Goal: Information Seeking & Learning: Learn about a topic

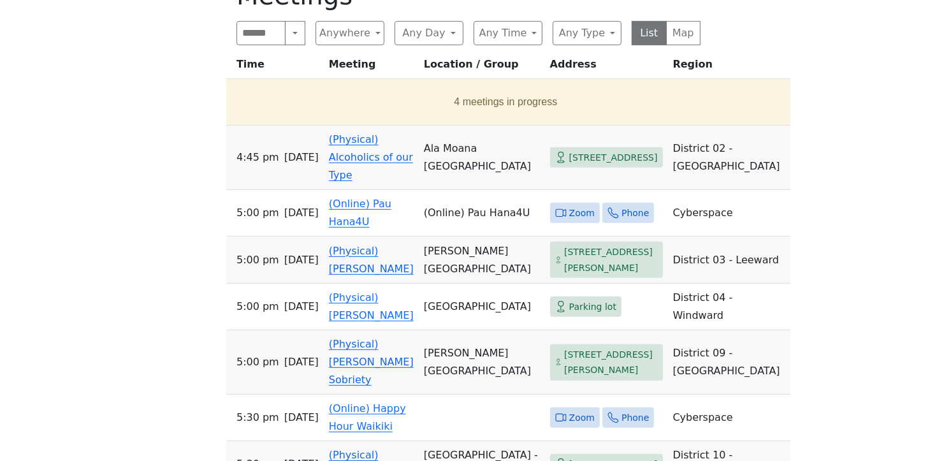
scroll to position [590, 0]
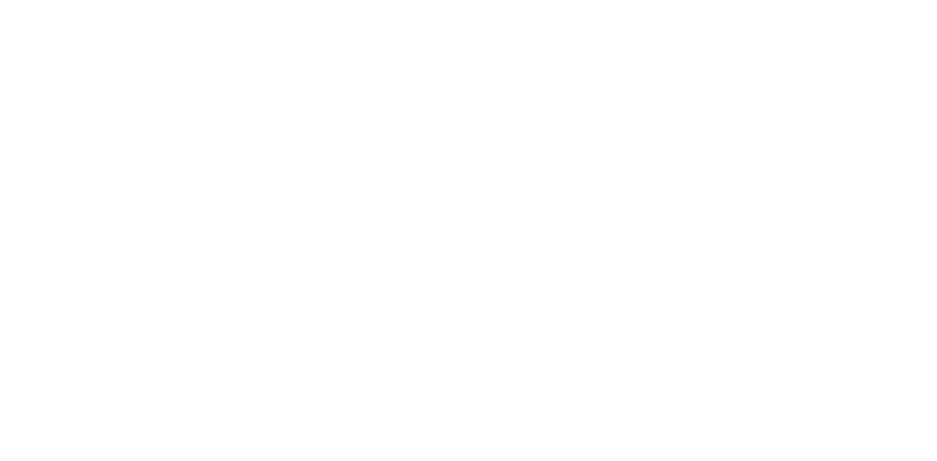
scroll to position [375, 0]
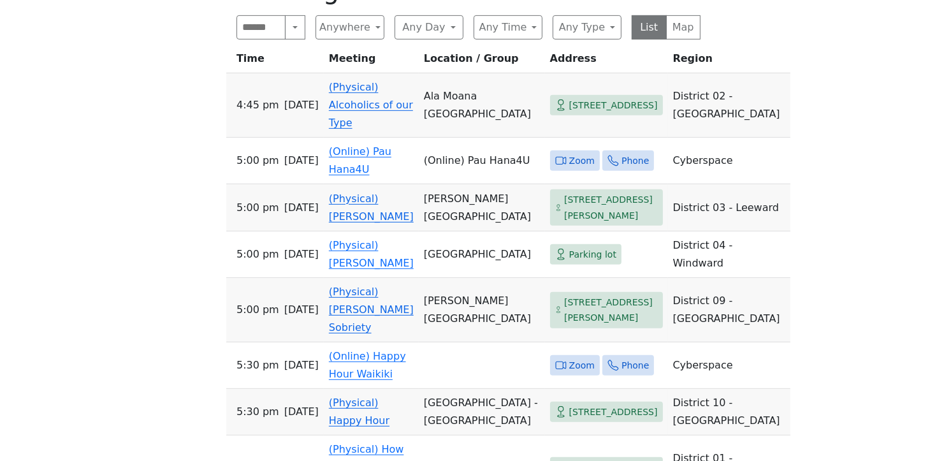
scroll to position [599, 0]
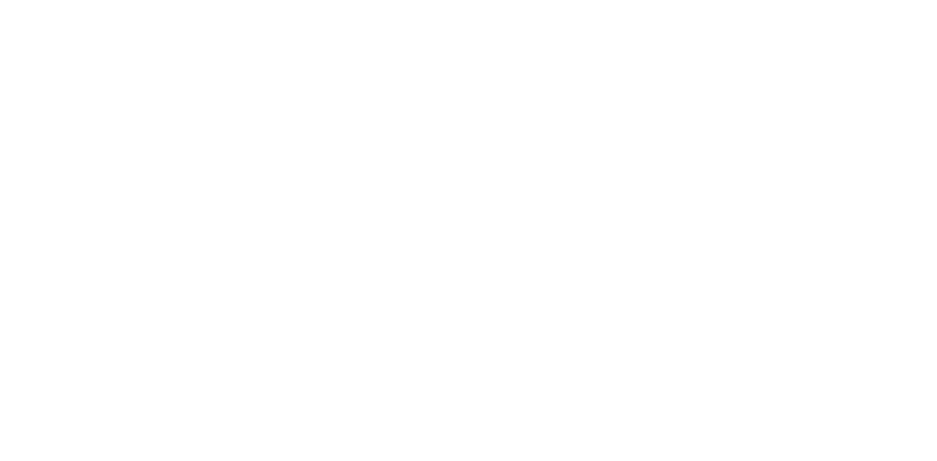
scroll to position [318, 0]
click at [727, 271] on div at bounding box center [468, 269] width 843 height 453
click at [773, 298] on div at bounding box center [468, 269] width 843 height 453
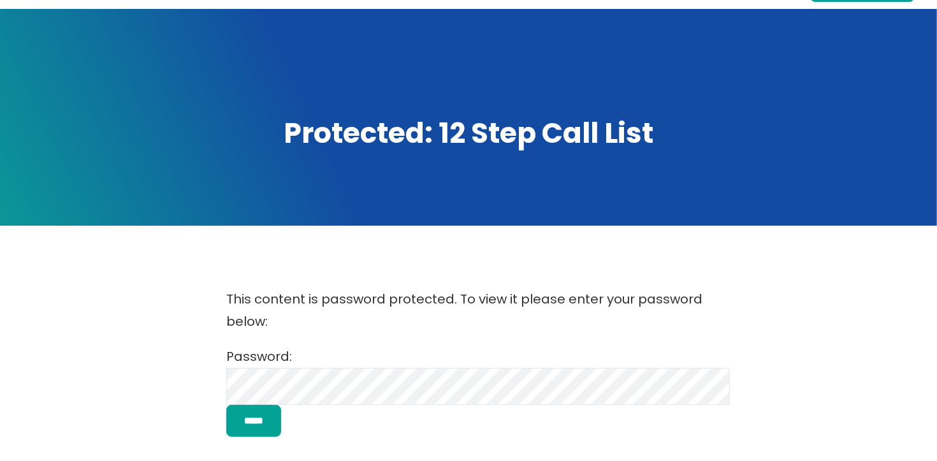
scroll to position [136, 0]
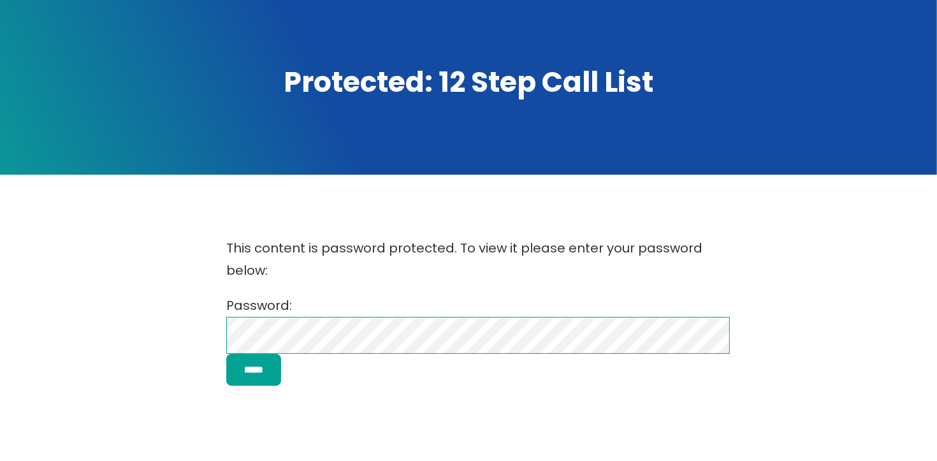
click at [170, 337] on div "This content is password protected. To view it please enter your password below…" at bounding box center [468, 311] width 843 height 174
click at [226, 354] on input "*****" at bounding box center [253, 370] width 55 height 33
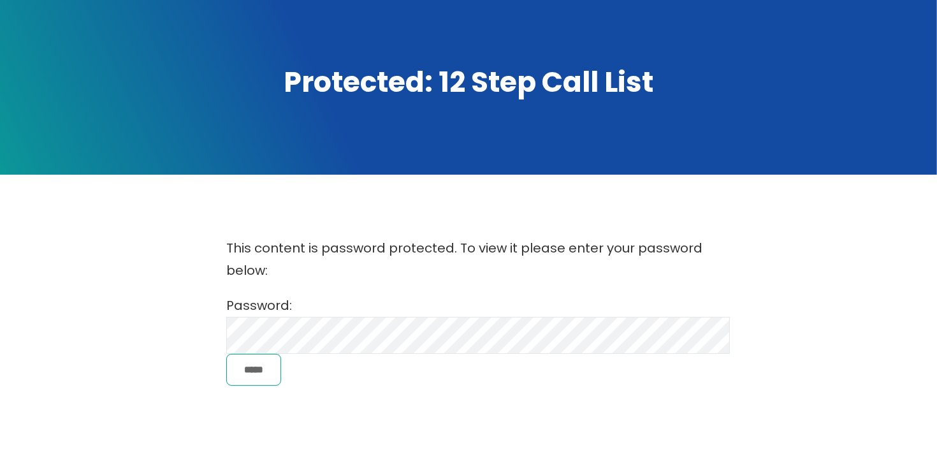
click at [263, 372] on input "*****" at bounding box center [253, 370] width 55 height 33
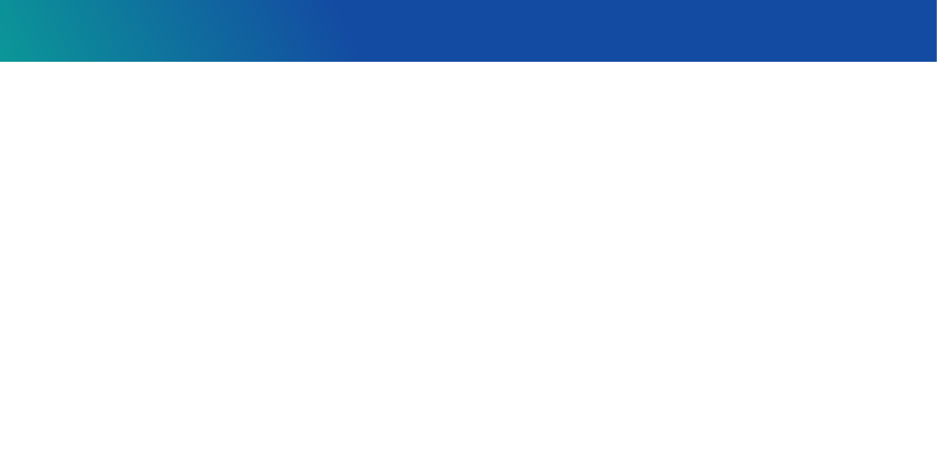
scroll to position [251, 0]
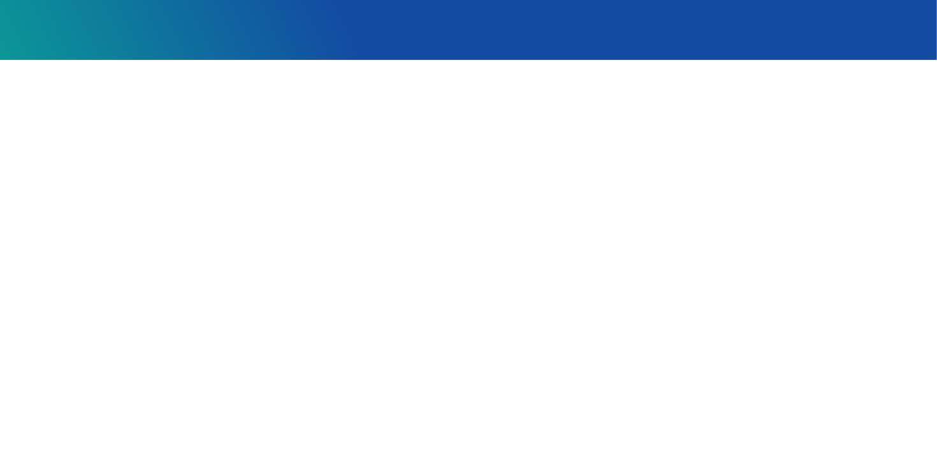
click at [833, 274] on div at bounding box center [468, 336] width 843 height 453
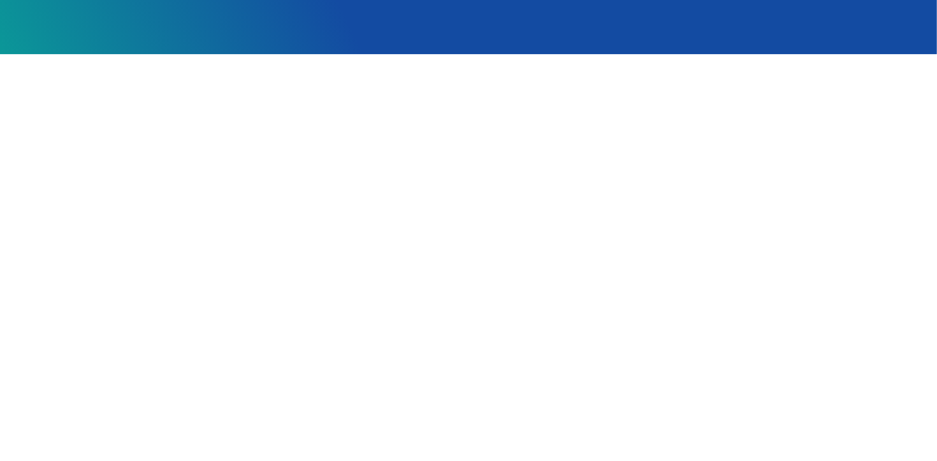
scroll to position [259, 0]
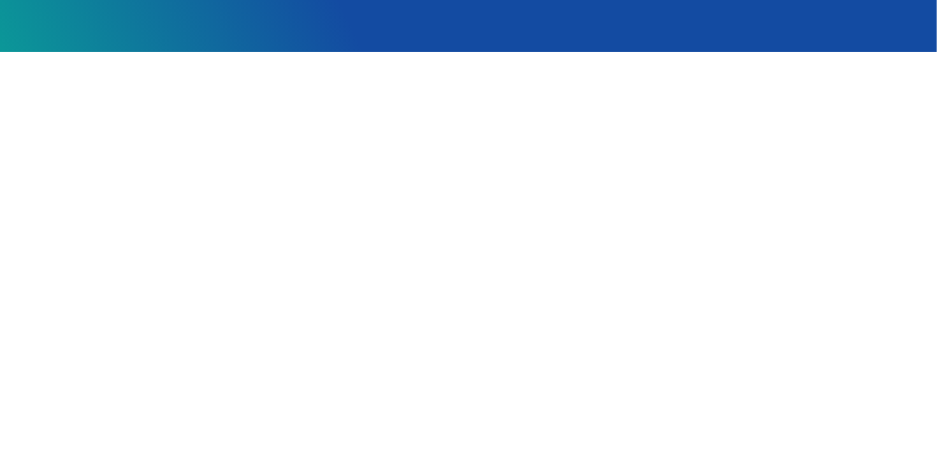
click at [211, 204] on div at bounding box center [468, 327] width 843 height 453
click at [740, 145] on div at bounding box center [468, 327] width 843 height 453
click at [222, 143] on div at bounding box center [468, 327] width 843 height 453
click at [757, 129] on div at bounding box center [468, 327] width 843 height 453
click at [782, 173] on div at bounding box center [468, 327] width 843 height 453
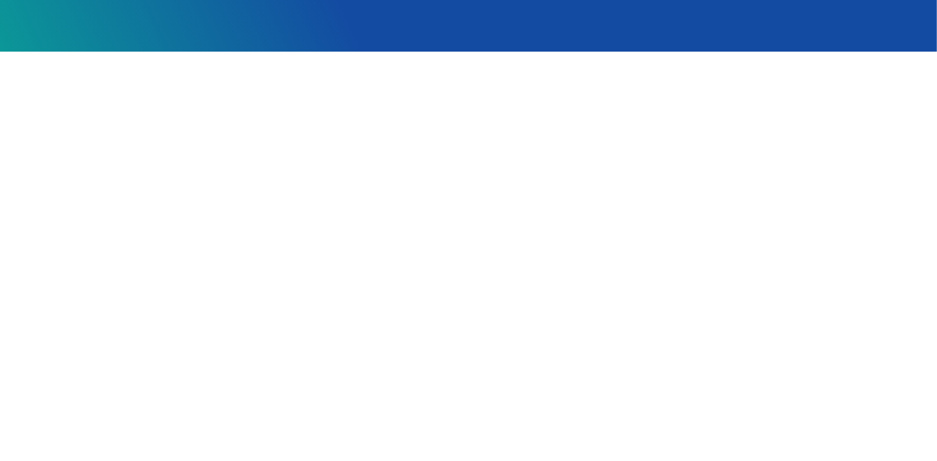
click at [168, 156] on div at bounding box center [468, 327] width 843 height 453
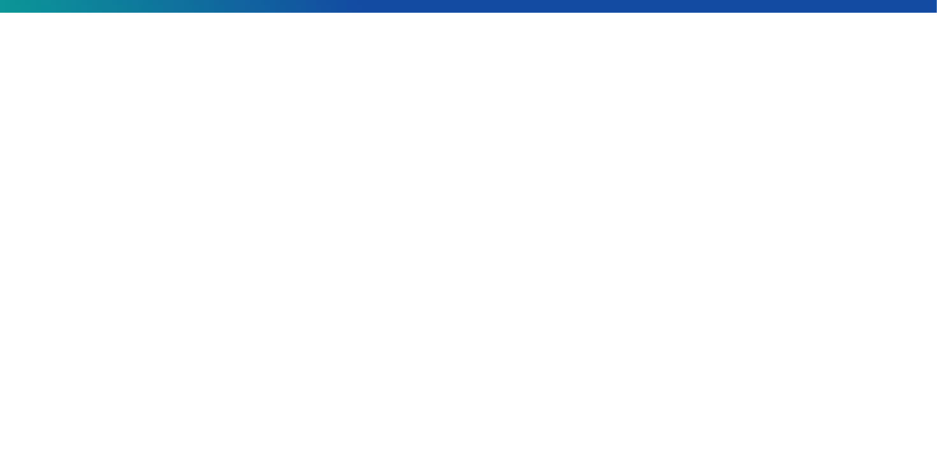
scroll to position [302, 0]
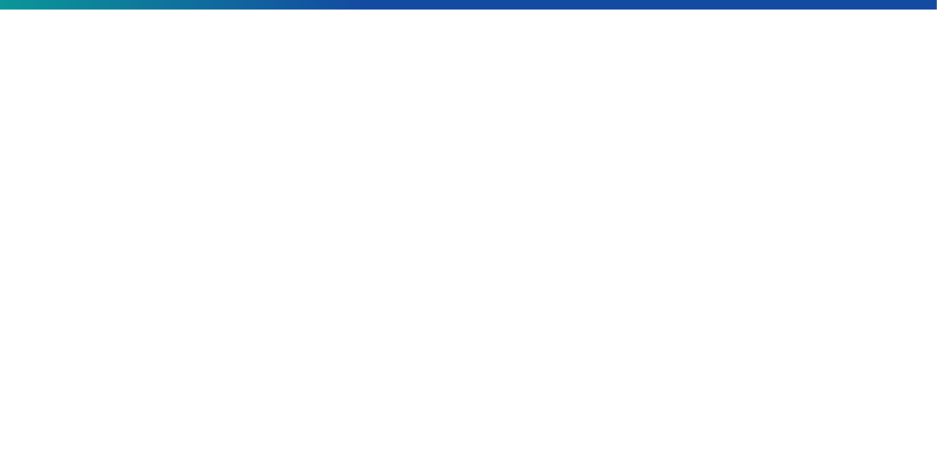
click at [715, 145] on div at bounding box center [468, 285] width 843 height 453
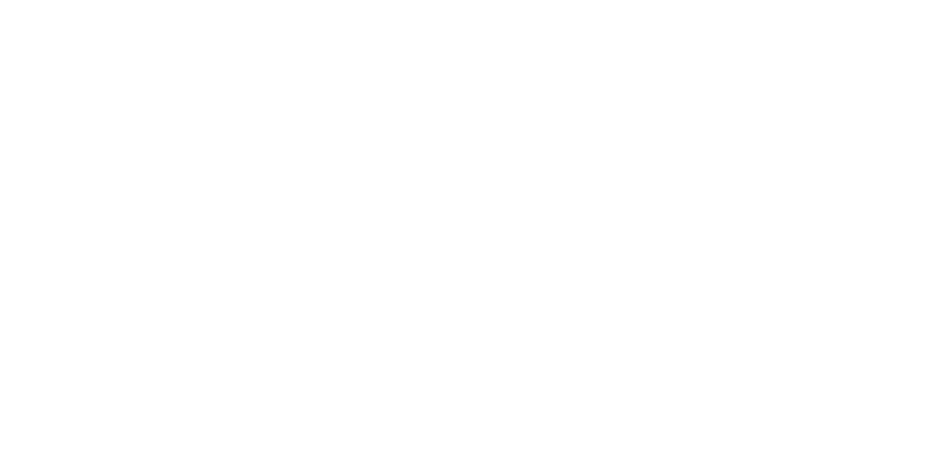
scroll to position [323, 0]
click at [750, 157] on div at bounding box center [468, 264] width 843 height 453
click at [758, 120] on div at bounding box center [468, 264] width 843 height 453
click at [734, 94] on div at bounding box center [468, 230] width 843 height 453
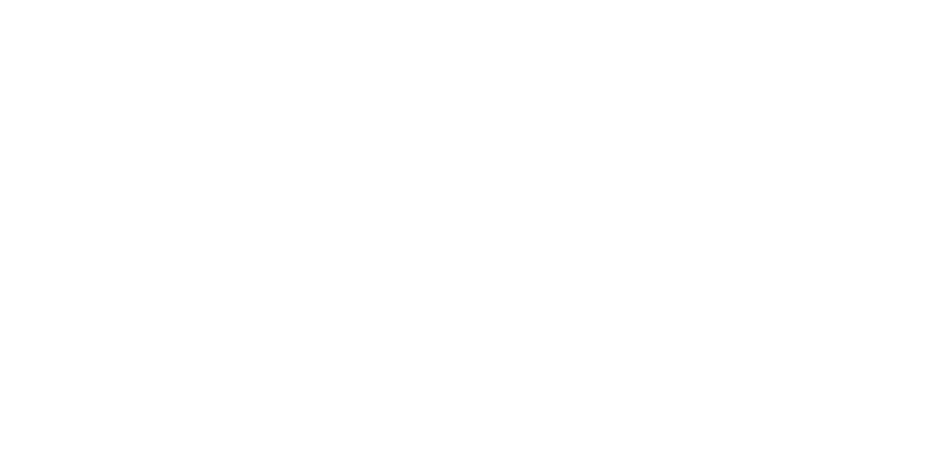
click at [782, 152] on div at bounding box center [468, 230] width 843 height 453
click at [778, 210] on div at bounding box center [468, 230] width 843 height 453
click at [720, 87] on div at bounding box center [468, 230] width 843 height 453
click at [723, 91] on div at bounding box center [468, 230] width 843 height 453
click at [711, 80] on div at bounding box center [468, 230] width 843 height 453
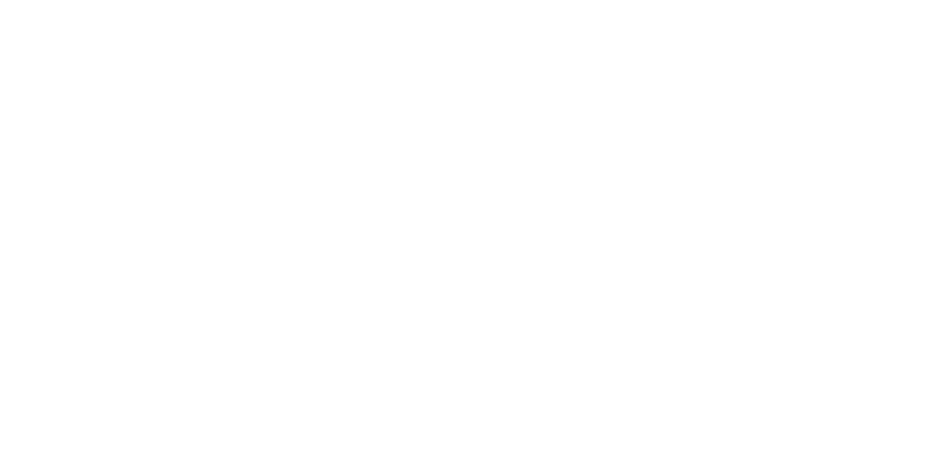
click at [712, 102] on div at bounding box center [468, 230] width 843 height 453
click at [711, 107] on div at bounding box center [468, 230] width 843 height 453
click at [731, 110] on div at bounding box center [468, 230] width 843 height 453
click at [764, 100] on div at bounding box center [468, 230] width 843 height 453
click at [716, 96] on div at bounding box center [468, 230] width 843 height 453
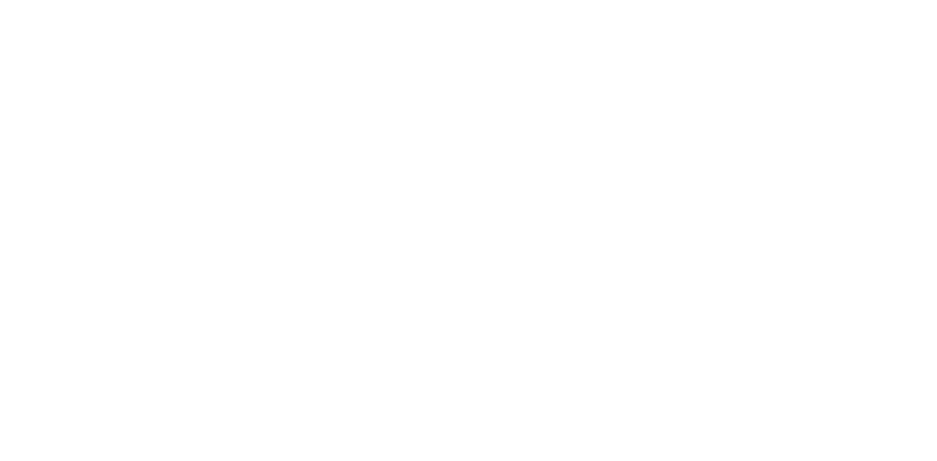
click at [721, 96] on div at bounding box center [468, 230] width 843 height 453
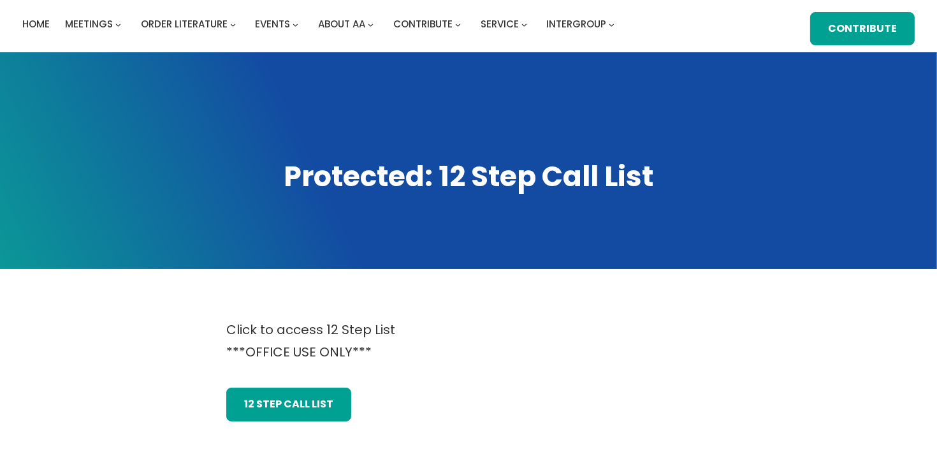
scroll to position [51, 0]
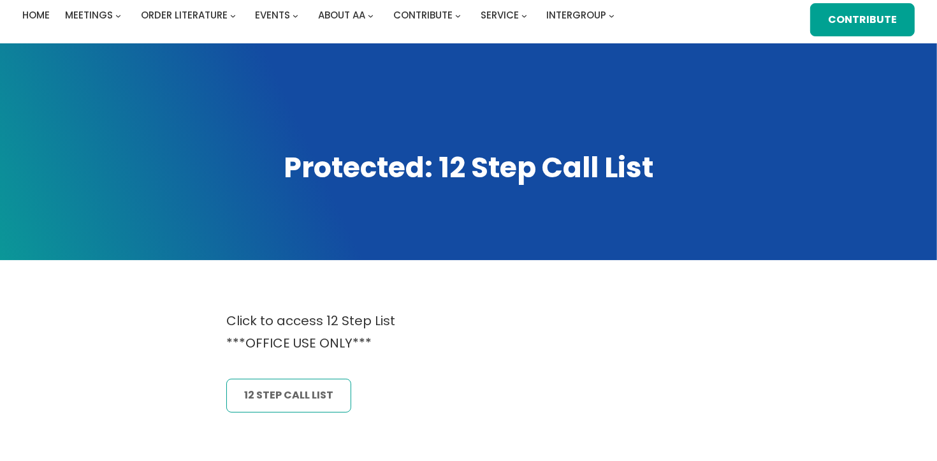
click at [295, 401] on link "12 Step CAll List" at bounding box center [288, 395] width 125 height 33
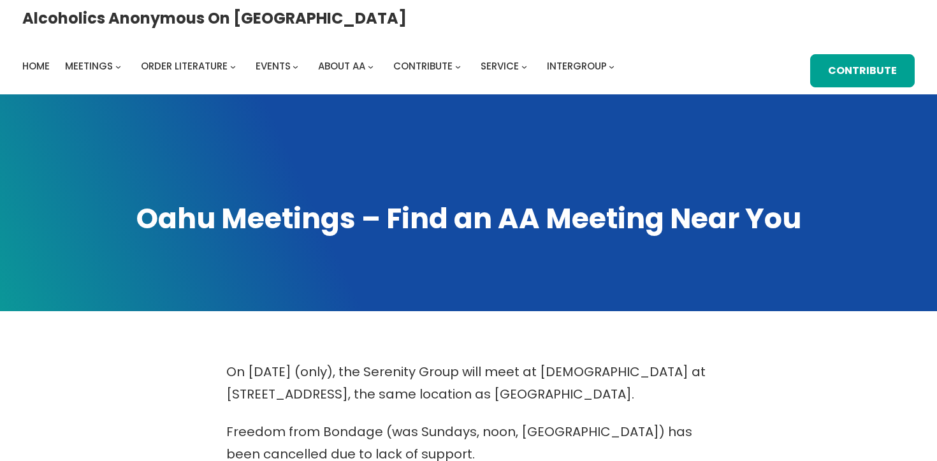
scroll to position [599, 0]
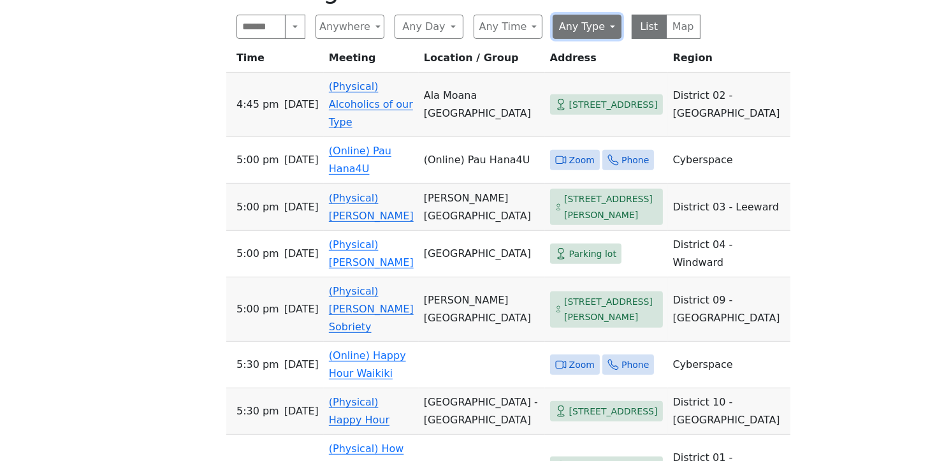
click at [612, 23] on button "Any Type" at bounding box center [587, 27] width 69 height 24
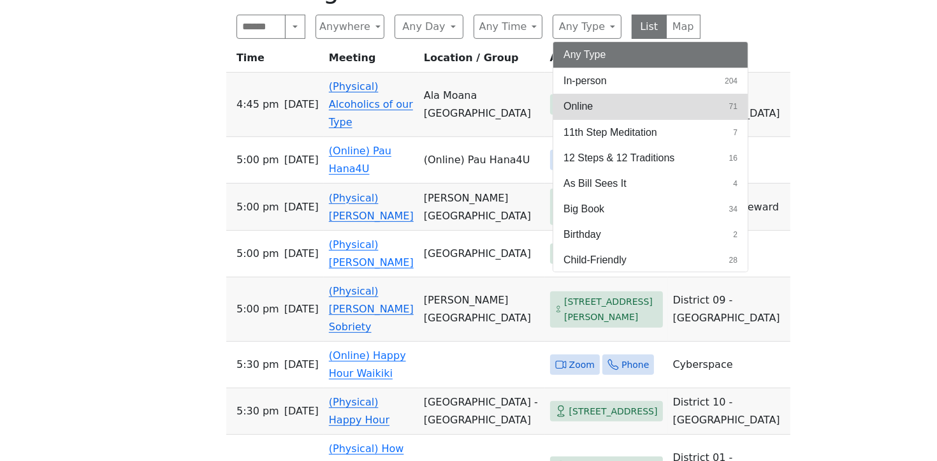
click at [567, 96] on button "Online 71" at bounding box center [650, 107] width 194 height 26
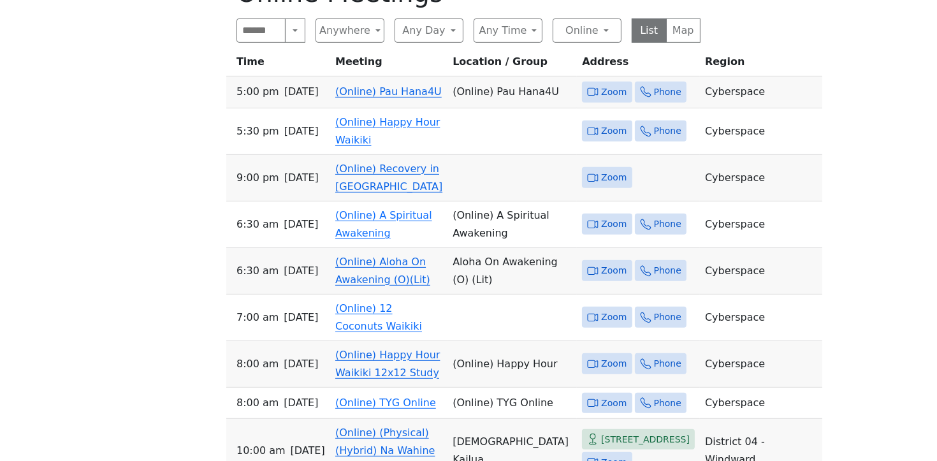
scroll to position [529, 0]
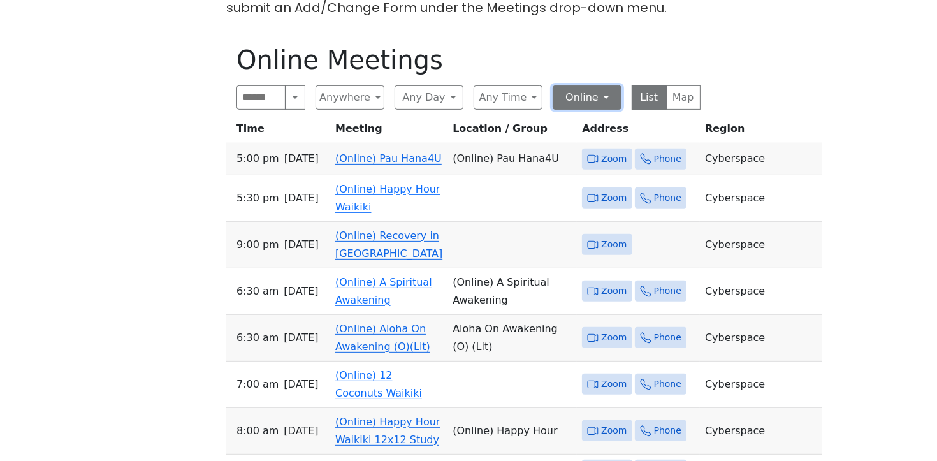
click at [619, 98] on button "Online" at bounding box center [587, 97] width 69 height 24
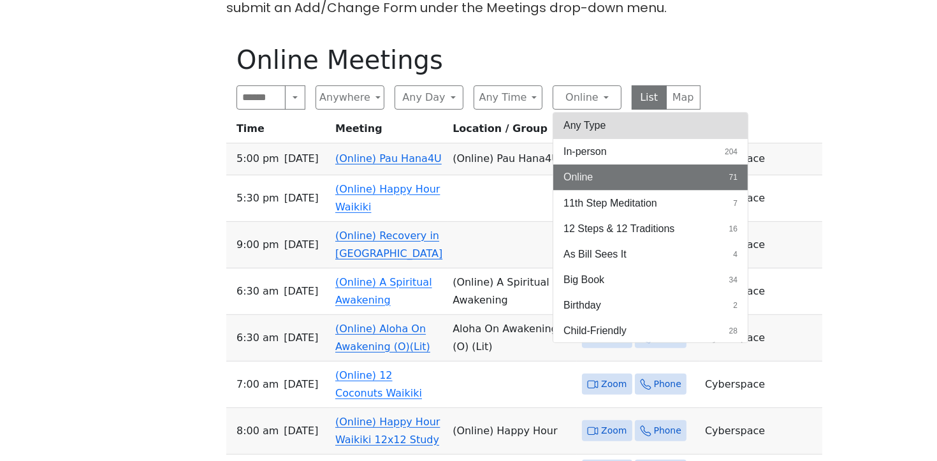
click at [607, 127] on button "Any Type" at bounding box center [650, 126] width 194 height 26
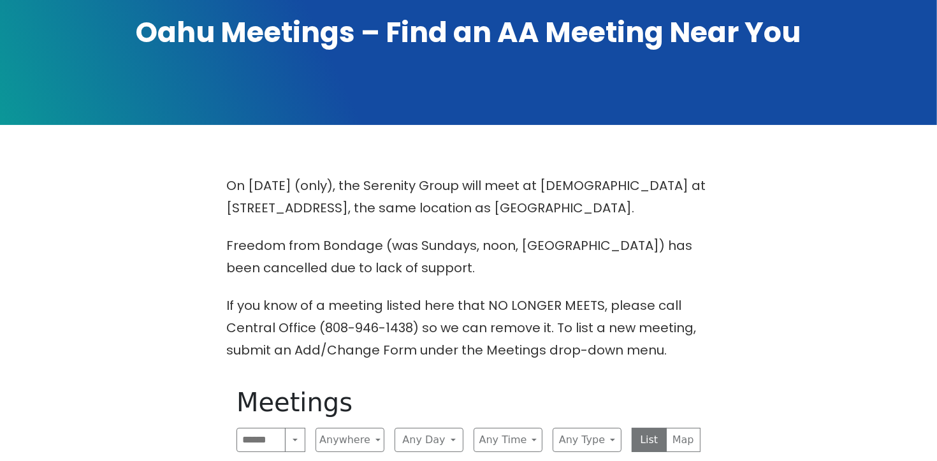
scroll to position [171, 0]
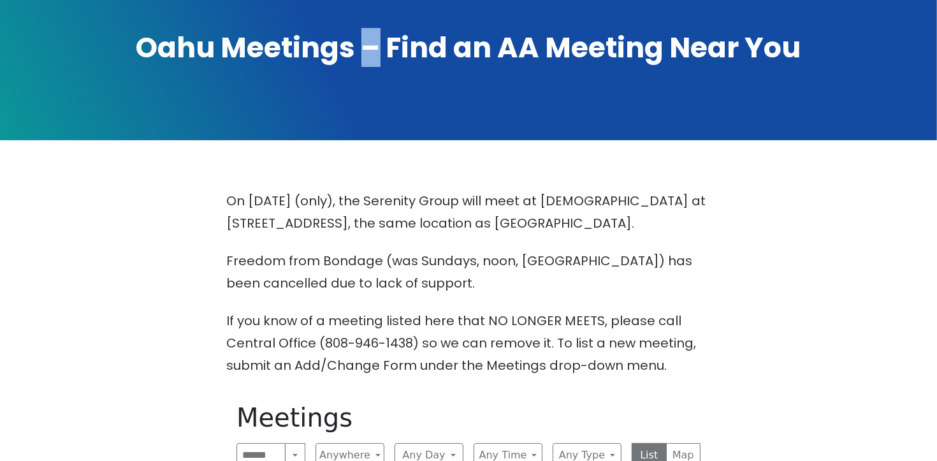
drag, startPoint x: 367, startPoint y: 44, endPoint x: 376, endPoint y: 47, distance: 9.5
click at [376, 47] on h1 "Oahu Meetings – Find an AA Meeting Near You" at bounding box center [468, 48] width 893 height 38
click at [393, 73] on span at bounding box center [468, 31] width 937 height 217
drag, startPoint x: 363, startPoint y: 46, endPoint x: 372, endPoint y: 48, distance: 8.5
click at [372, 48] on h1 "Oahu Meetings – Find an AA Meeting Near You" at bounding box center [468, 48] width 893 height 38
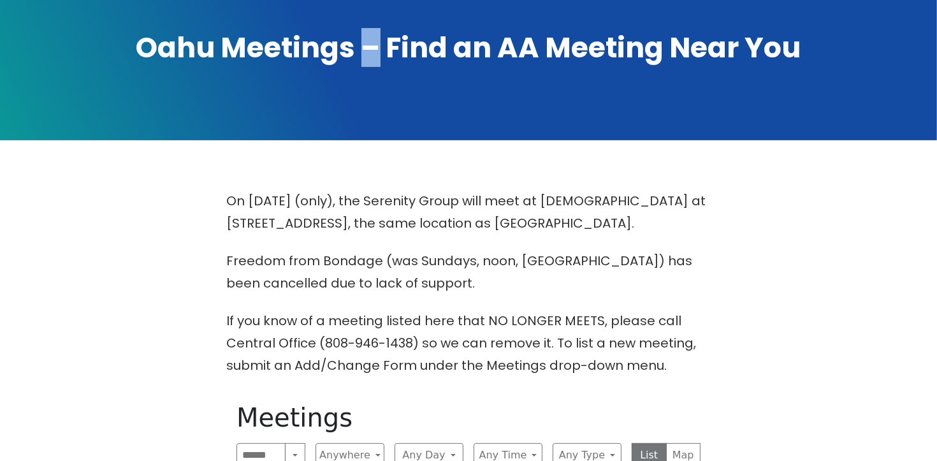
click at [374, 45] on h1 "Oahu Meetings – Find an AA Meeting Near You" at bounding box center [468, 48] width 893 height 38
click at [425, 76] on span at bounding box center [468, 31] width 937 height 217
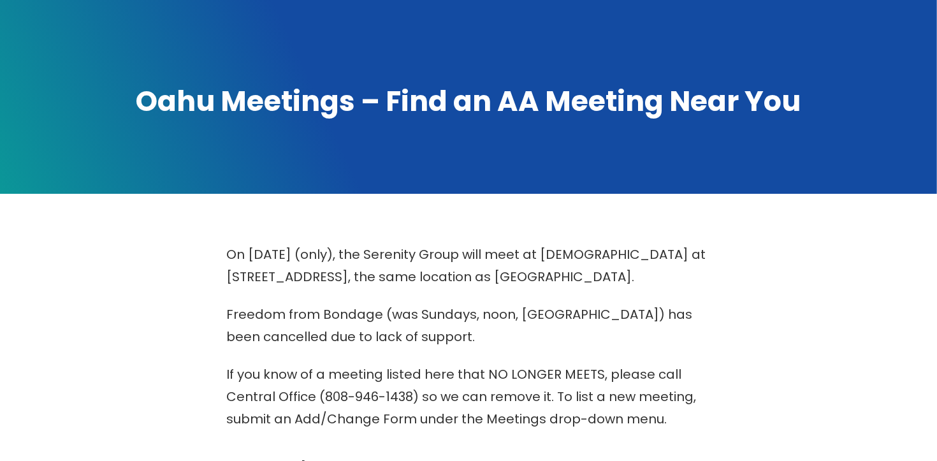
scroll to position [117, 0]
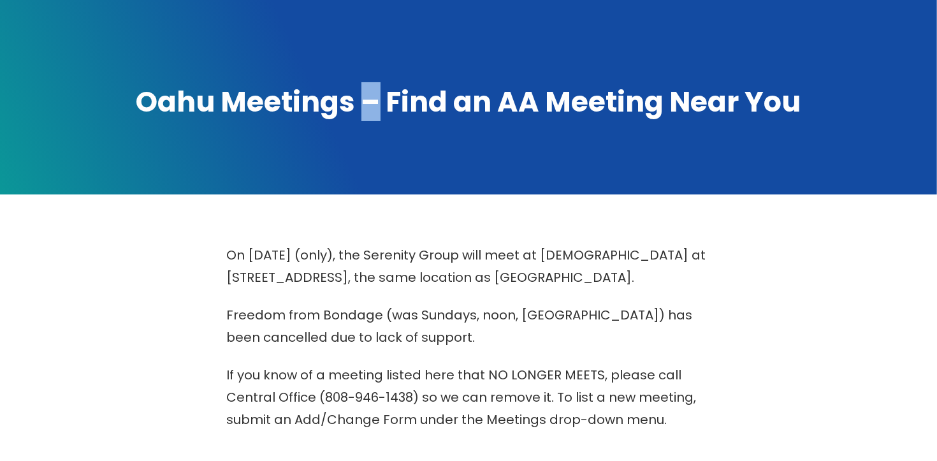
drag, startPoint x: 369, startPoint y: 98, endPoint x: 376, endPoint y: 98, distance: 6.4
click at [376, 98] on h1 "Oahu Meetings – Find an AA Meeting Near You" at bounding box center [468, 102] width 893 height 38
drag, startPoint x: 374, startPoint y: 96, endPoint x: 762, endPoint y: 277, distance: 428.1
drag, startPoint x: 344, startPoint y: 178, endPoint x: 349, endPoint y: 173, distance: 7.2
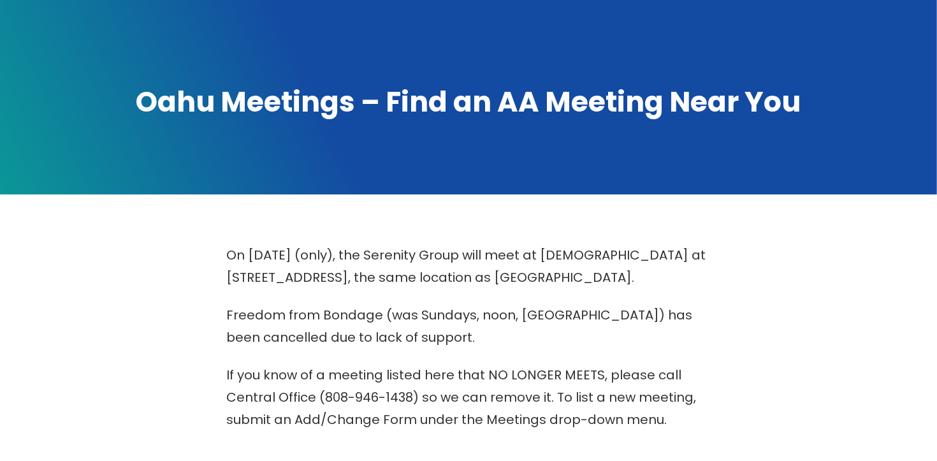
click at [345, 176] on span at bounding box center [468, 86] width 937 height 217
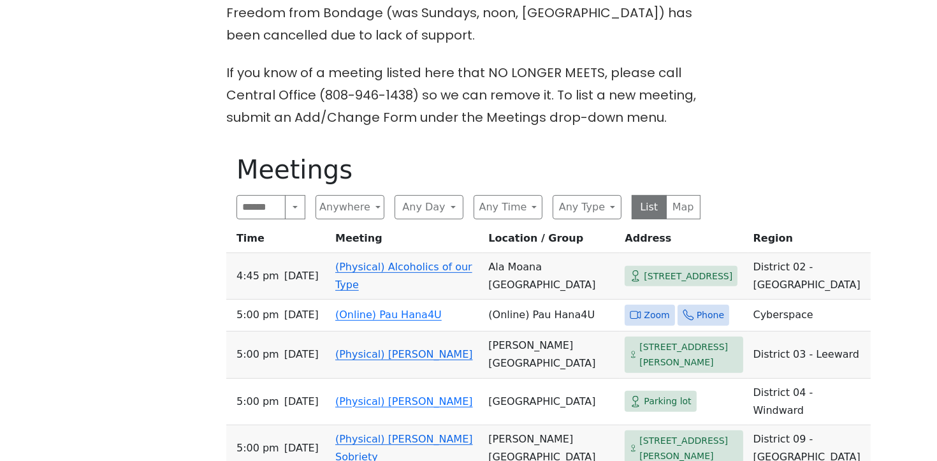
scroll to position [409, 0]
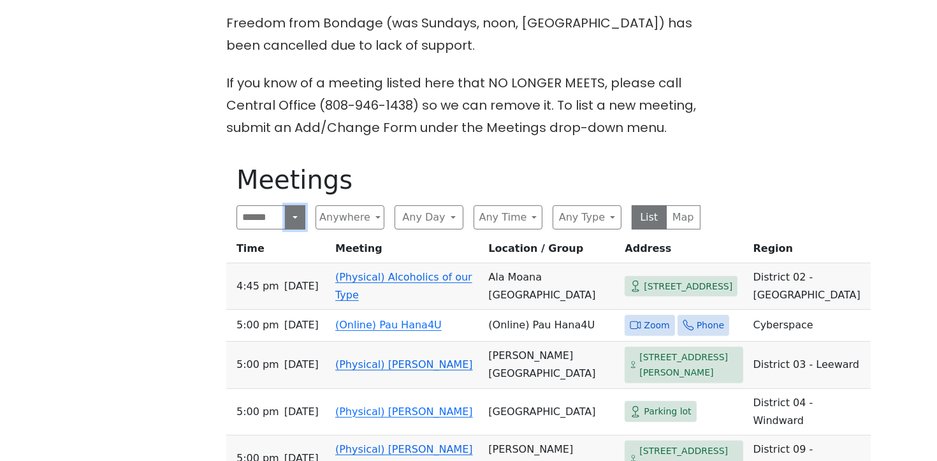
click at [300, 221] on button "Search" at bounding box center [295, 217] width 20 height 24
click at [380, 164] on h1 "Meetings" at bounding box center [469, 179] width 464 height 31
click at [614, 219] on button "Any Type" at bounding box center [587, 217] width 69 height 24
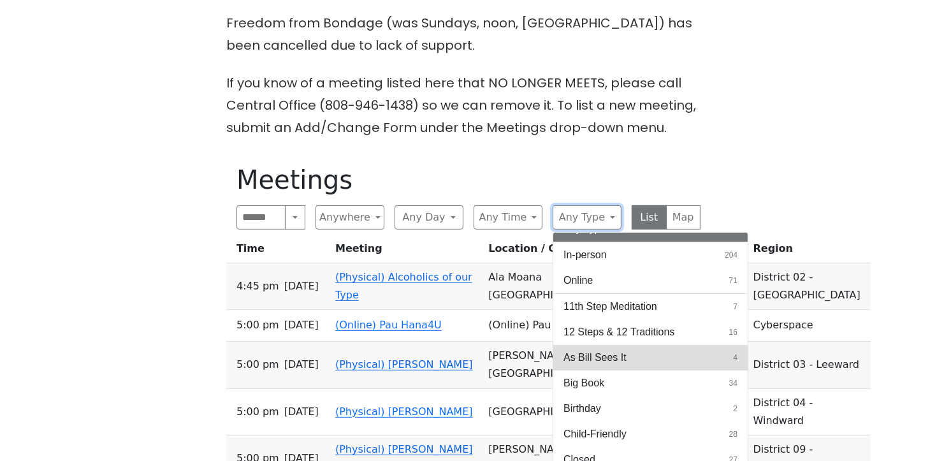
scroll to position [22, 0]
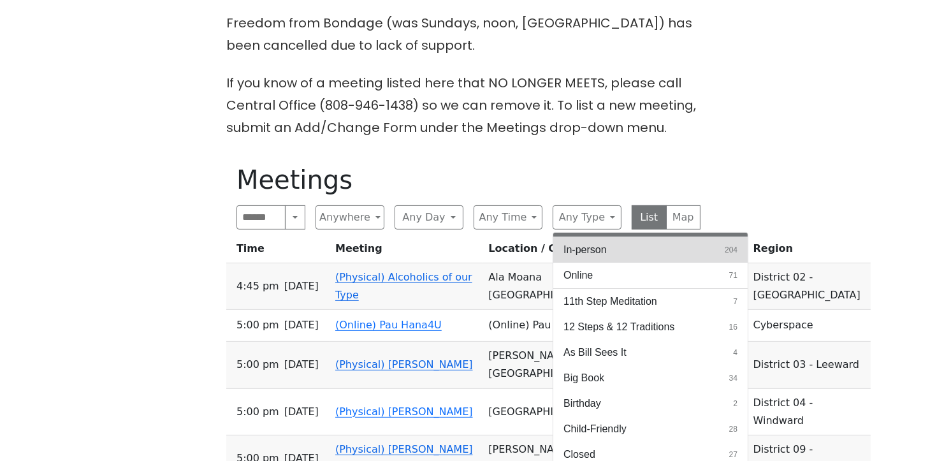
click at [675, 251] on button "In-person 204" at bounding box center [650, 250] width 194 height 26
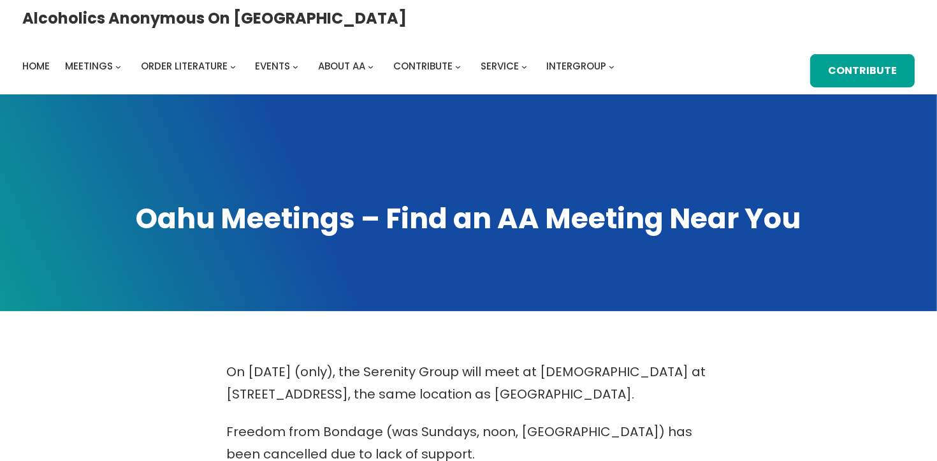
click at [866, 128] on span at bounding box center [468, 202] width 937 height 217
drag, startPoint x: 833, startPoint y: 137, endPoint x: 690, endPoint y: 53, distance: 165.2
click at [795, 97] on span at bounding box center [468, 202] width 937 height 217
click at [845, 115] on span at bounding box center [468, 202] width 937 height 217
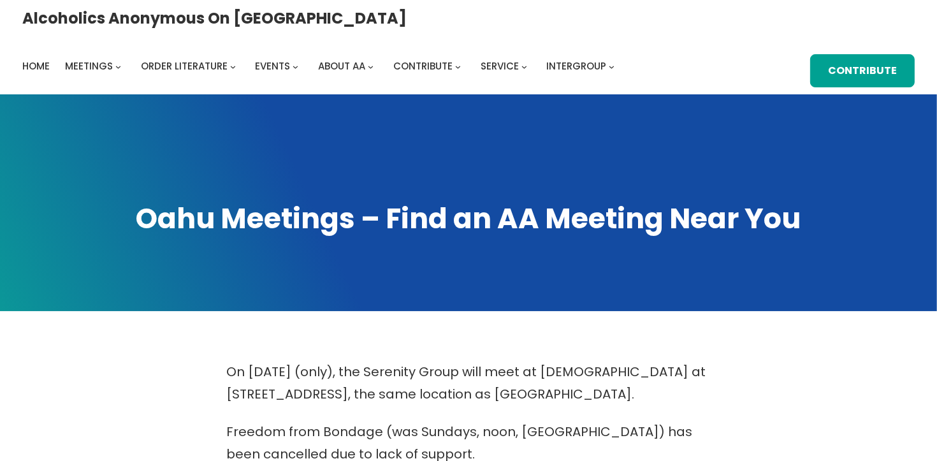
click at [866, 113] on span at bounding box center [468, 202] width 937 height 217
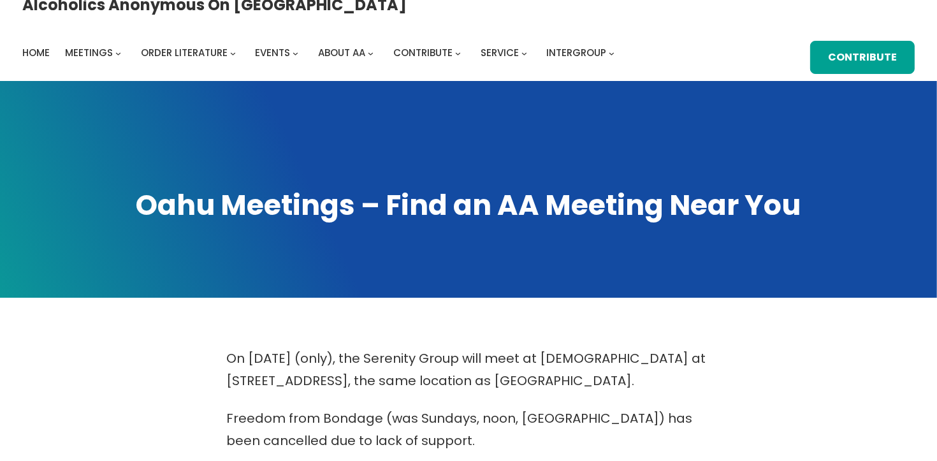
scroll to position [7, 0]
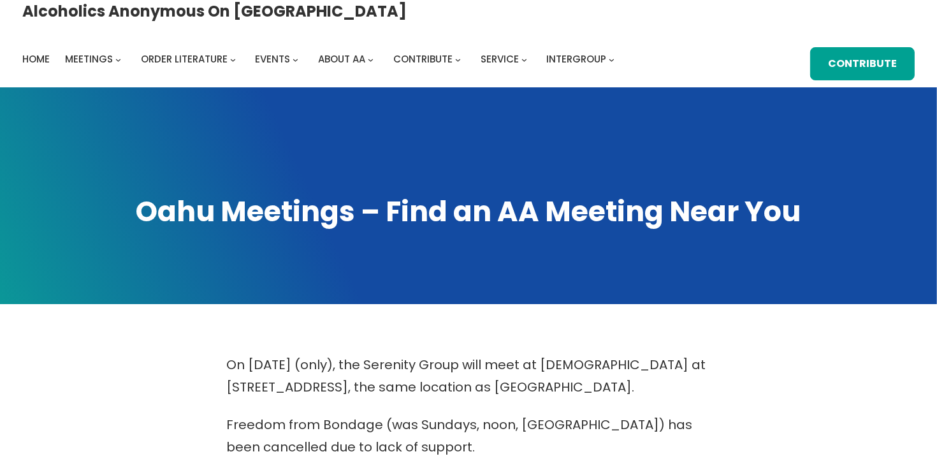
click at [515, 133] on span at bounding box center [468, 195] width 937 height 217
click at [589, 132] on span at bounding box center [468, 195] width 937 height 217
click at [217, 73] on div "Alcoholics Anonymous on Oahu Home Meetings Physical Meetings Online Meetings Pr…" at bounding box center [468, 40] width 893 height 80
click at [307, 13] on div "Alcoholics Anonymous on Oahu Home Meetings Physical Meetings Online Meetings Pr…" at bounding box center [468, 40] width 893 height 80
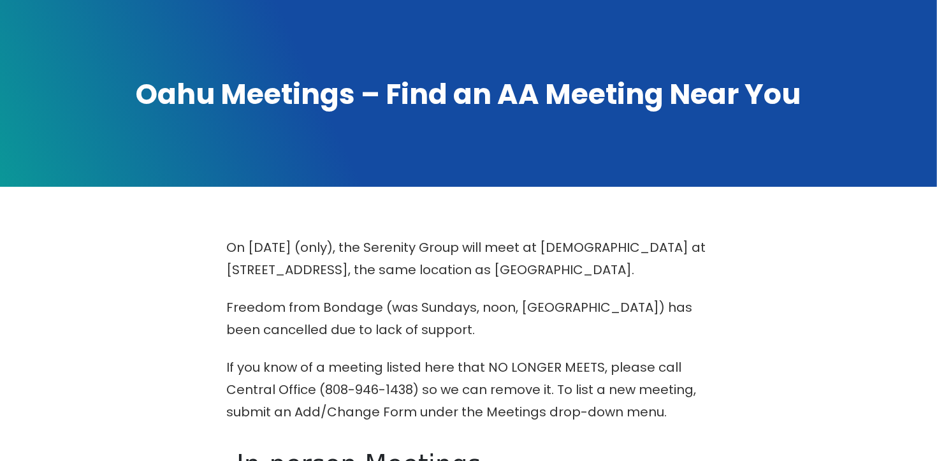
scroll to position [0, 0]
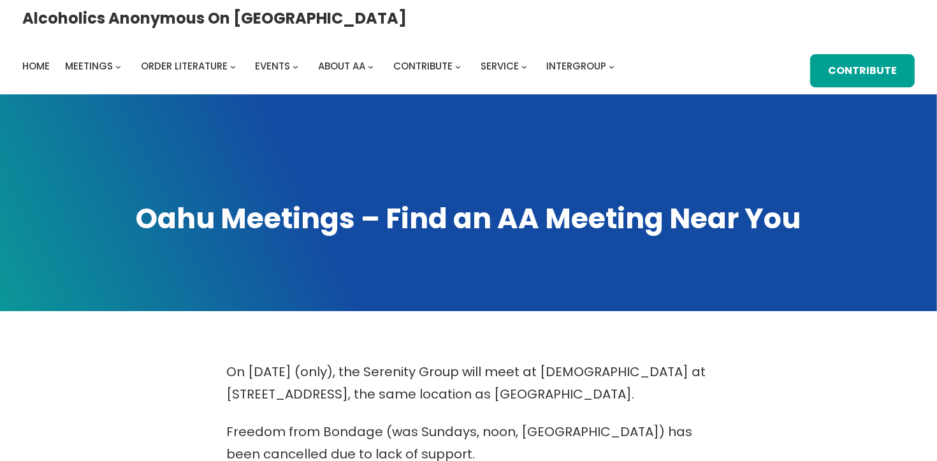
click at [283, 12] on div "Alcoholics Anonymous on Oahu Home Meetings Physical Meetings Online Meetings Pr…" at bounding box center [468, 47] width 893 height 80
click at [164, 66] on div "Alcoholics Anonymous on Oahu Home Meetings Physical Meetings Online Meetings Pr…" at bounding box center [468, 47] width 893 height 80
click at [170, 62] on div "Alcoholics Anonymous on Oahu Home Meetings Physical Meetings Online Meetings Pr…" at bounding box center [468, 47] width 893 height 80
click at [171, 58] on div "Alcoholics Anonymous on Oahu Home Meetings Physical Meetings Online Meetings Pr…" at bounding box center [468, 47] width 893 height 80
click at [308, 52] on div "Alcoholics Anonymous on Oahu Home Meetings Physical Meetings Online Meetings Pr…" at bounding box center [468, 47] width 893 height 80
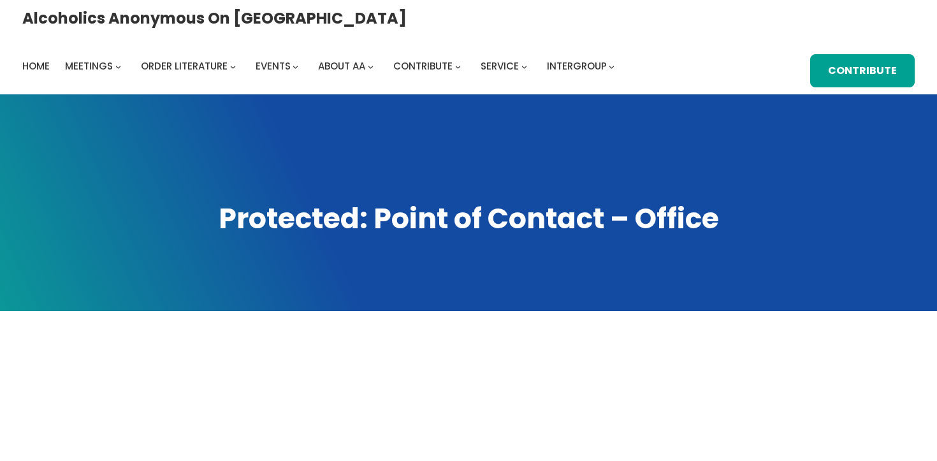
scroll to position [357, 0]
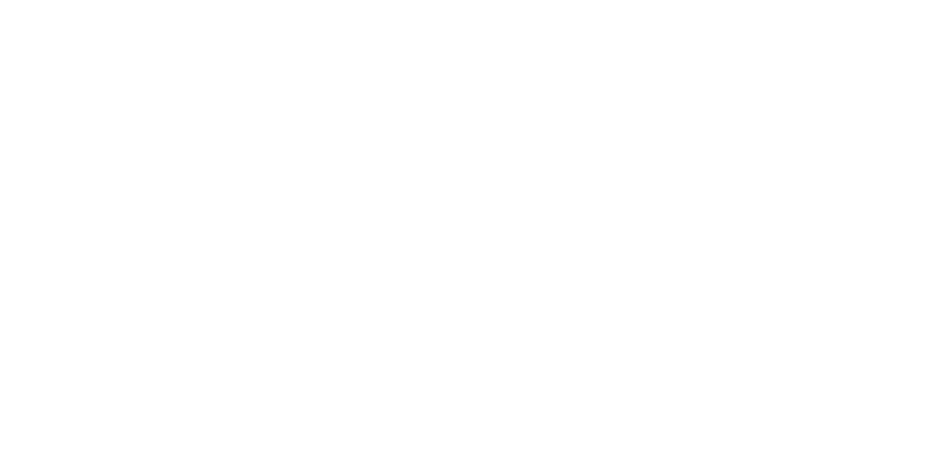
click at [722, 346] on div at bounding box center [468, 264] width 843 height 521
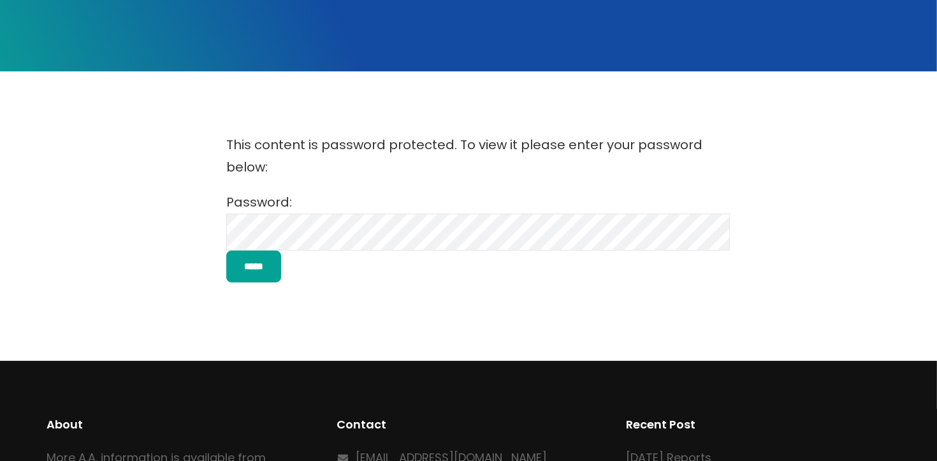
scroll to position [240, 0]
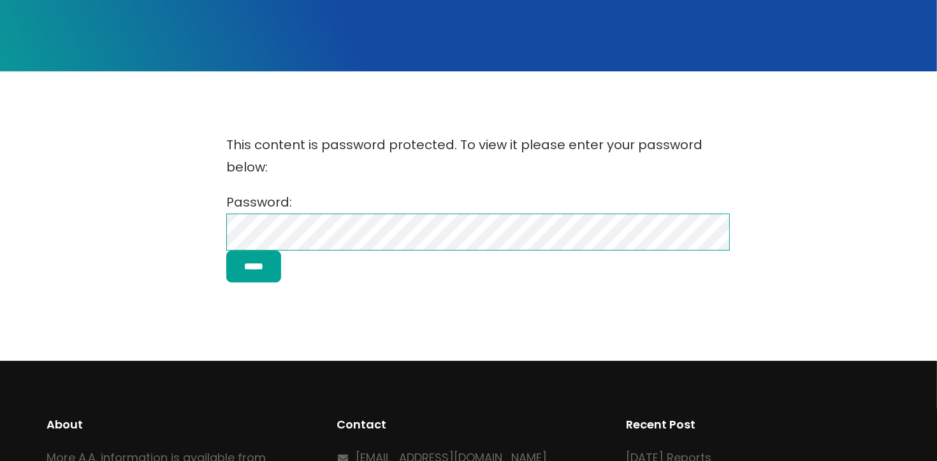
click at [198, 233] on div "This content is password protected. To view it please enter your password below…" at bounding box center [468, 208] width 843 height 174
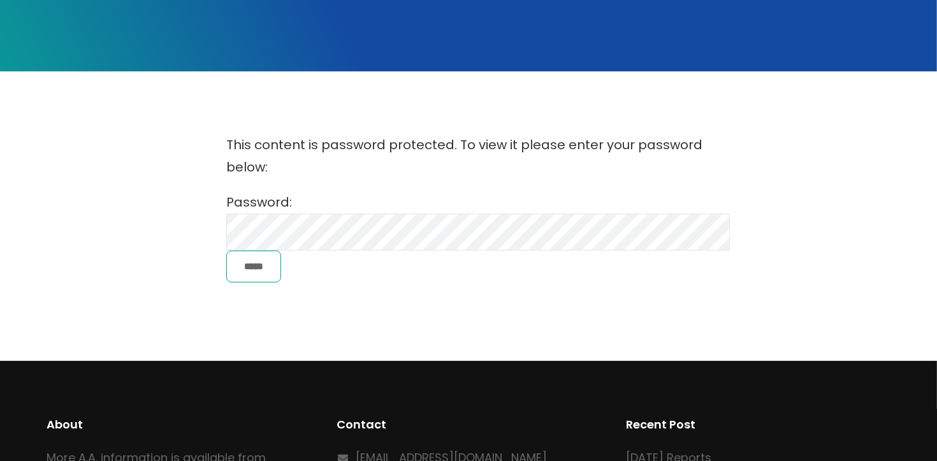
click at [244, 270] on input "*****" at bounding box center [253, 267] width 55 height 33
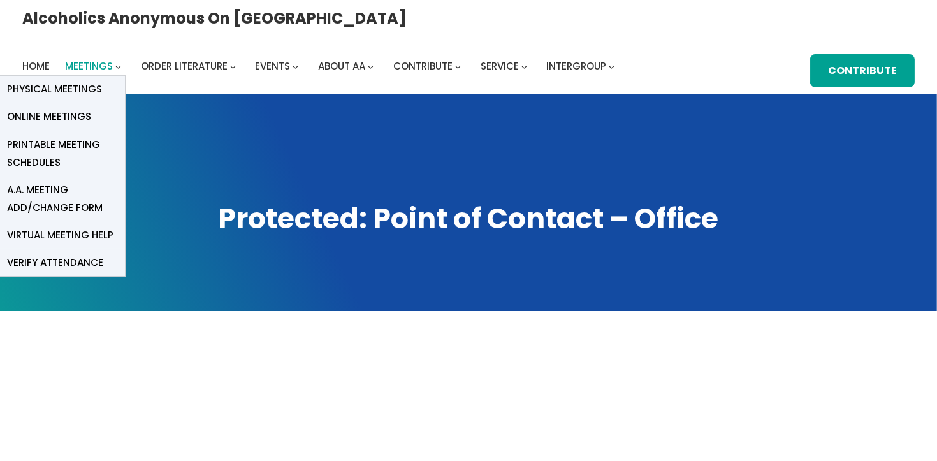
click at [113, 59] on span "Meetings" at bounding box center [89, 65] width 48 height 13
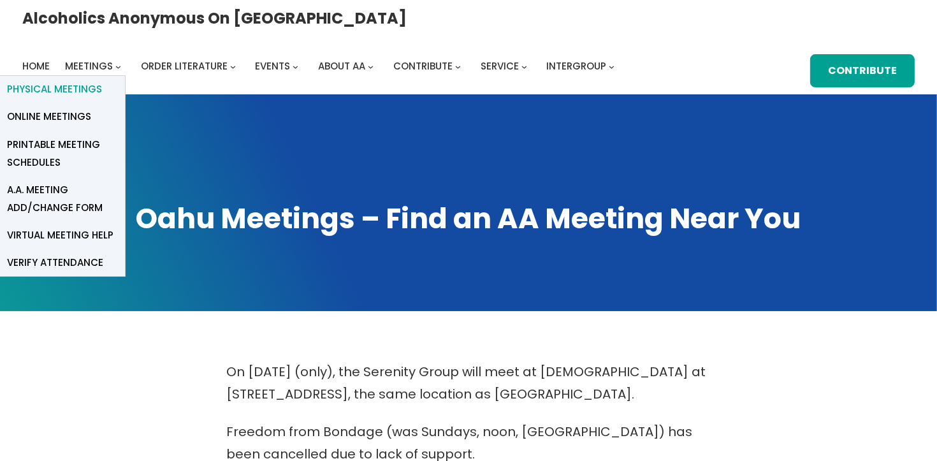
click at [102, 80] on span "Physical Meetings" at bounding box center [54, 89] width 95 height 18
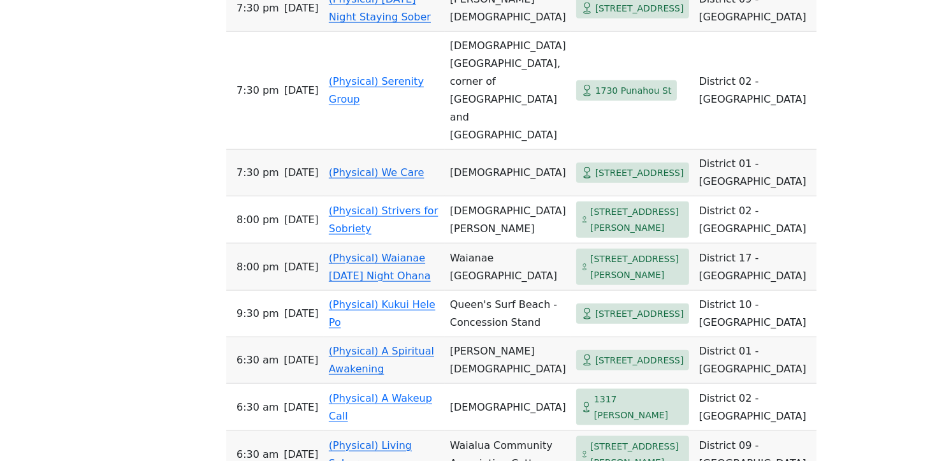
scroll to position [1635, 0]
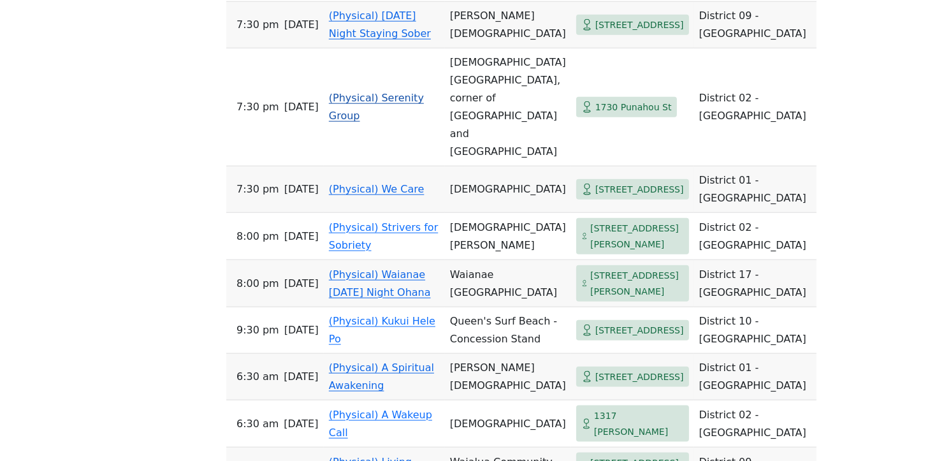
click at [372, 122] on link "(Physical) Serenity Group" at bounding box center [376, 107] width 95 height 30
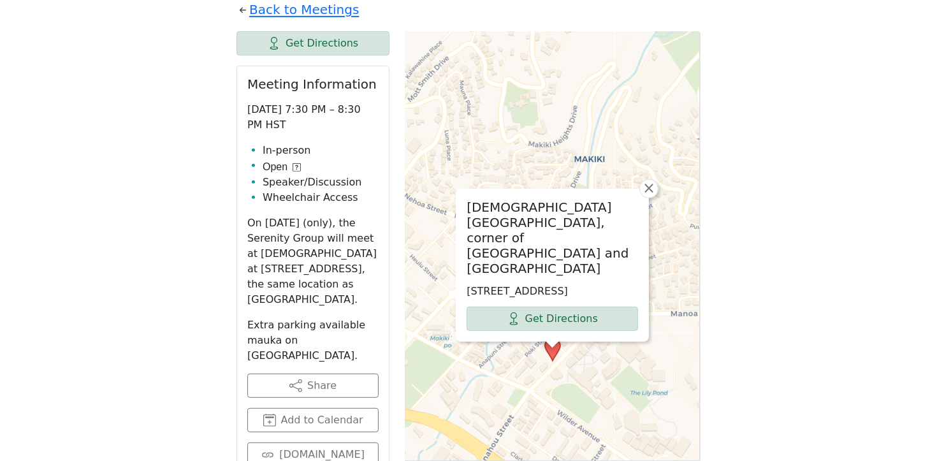
scroll to position [612, 0]
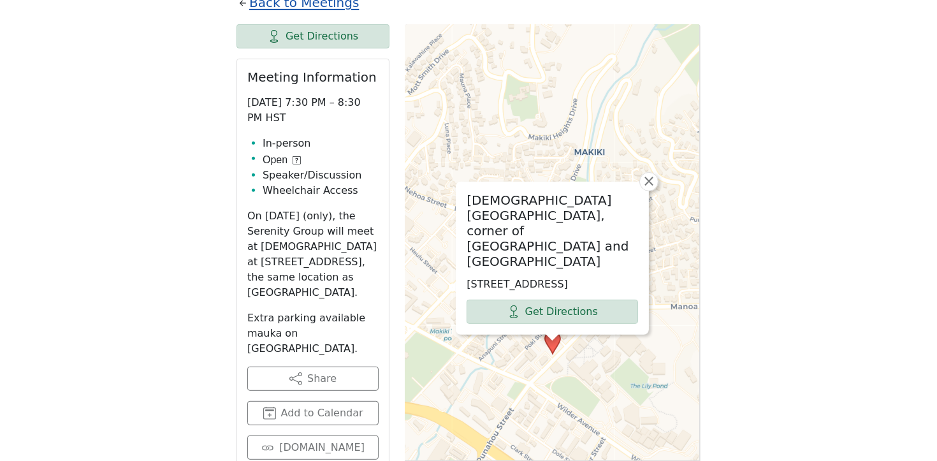
click at [326, 10] on link "Back to Meetings" at bounding box center [304, 3] width 110 height 22
